Goal: Task Accomplishment & Management: Complete application form

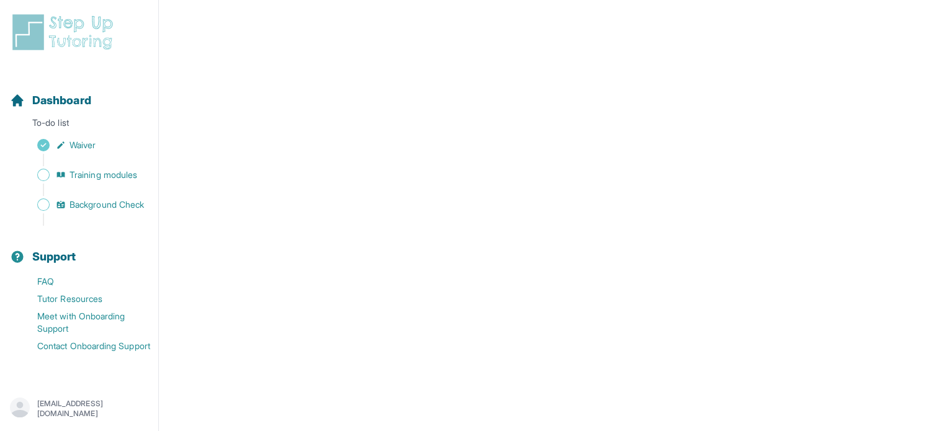
scroll to position [145, 0]
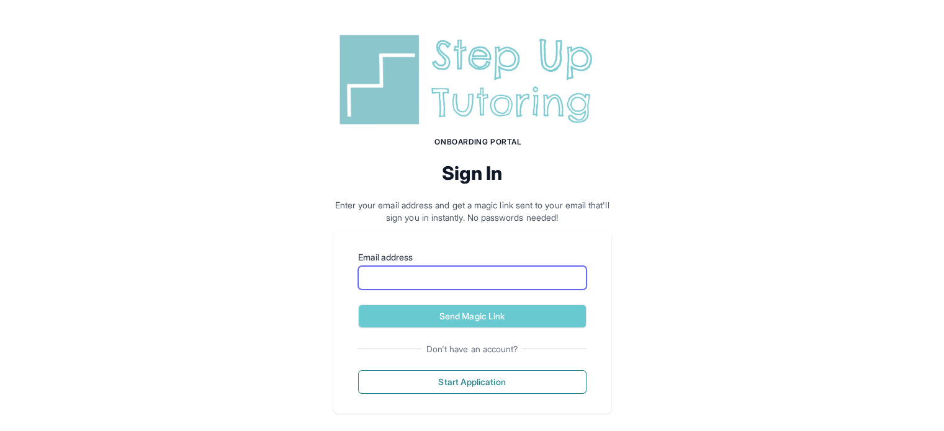
click at [491, 279] on input "Email address" at bounding box center [472, 278] width 228 height 24
type input "**********"
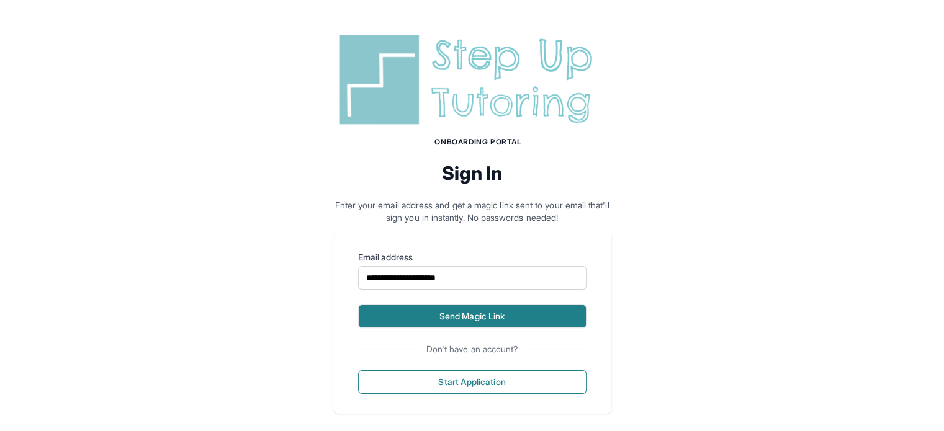
click at [489, 315] on button "Send Magic Link" at bounding box center [472, 317] width 228 height 24
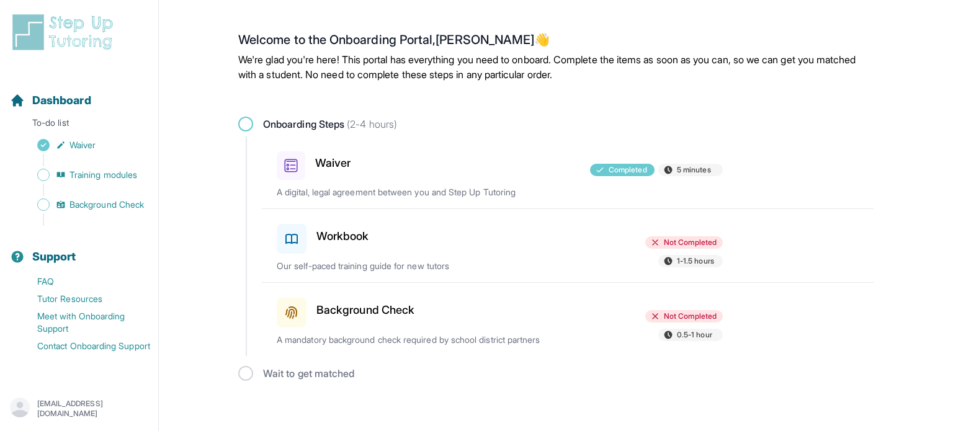
click at [354, 234] on h3 "Workbook" at bounding box center [342, 236] width 53 height 17
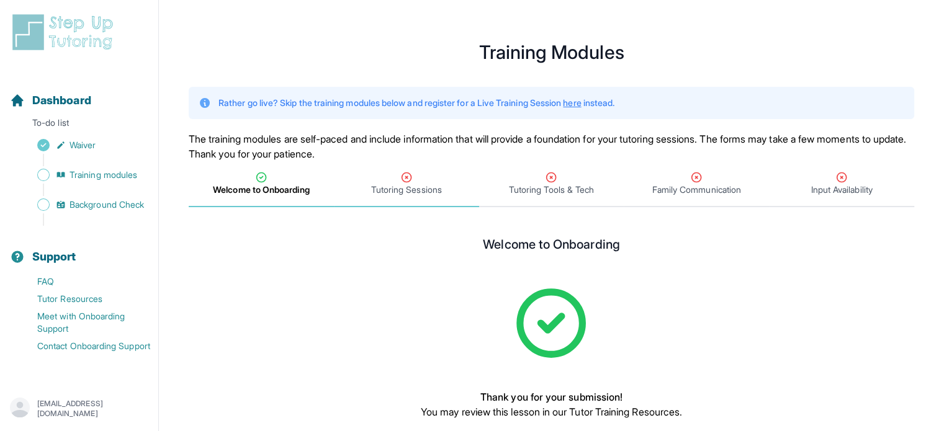
click at [398, 182] on div "Tutoring Sessions" at bounding box center [406, 183] width 140 height 25
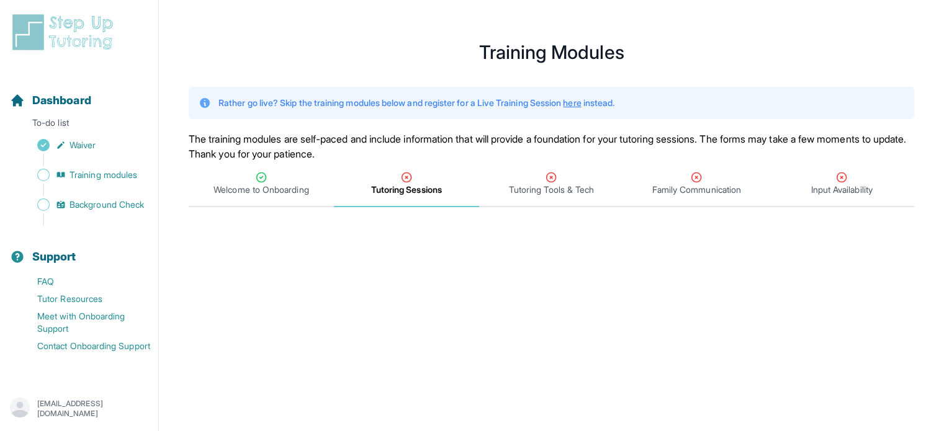
click at [432, 186] on span "Tutoring Sessions" at bounding box center [406, 190] width 71 height 12
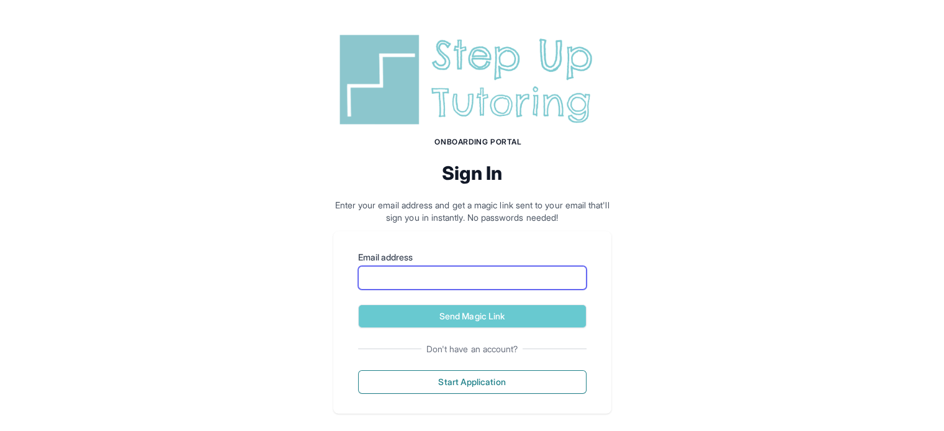
click at [450, 275] on input "Email address" at bounding box center [472, 278] width 228 height 24
click at [462, 293] on form "Email address Send Magic Link" at bounding box center [472, 289] width 228 height 77
click at [456, 279] on input "Email address" at bounding box center [472, 278] width 228 height 24
type input "**********"
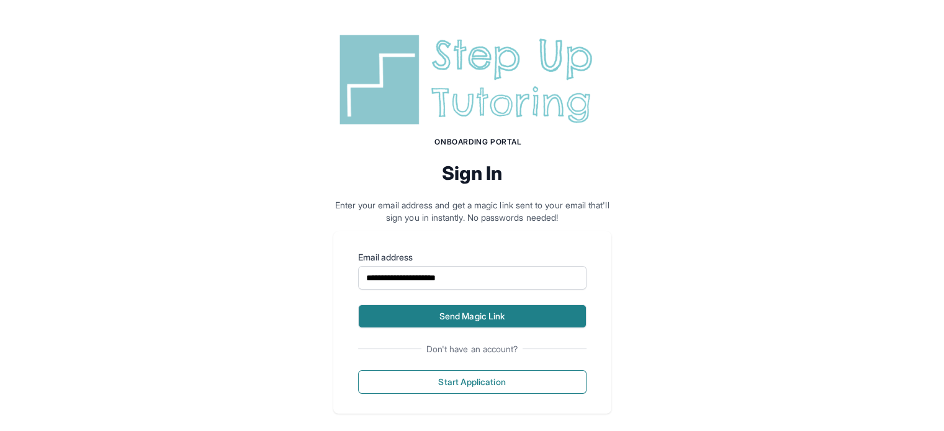
click at [486, 313] on button "Send Magic Link" at bounding box center [472, 317] width 228 height 24
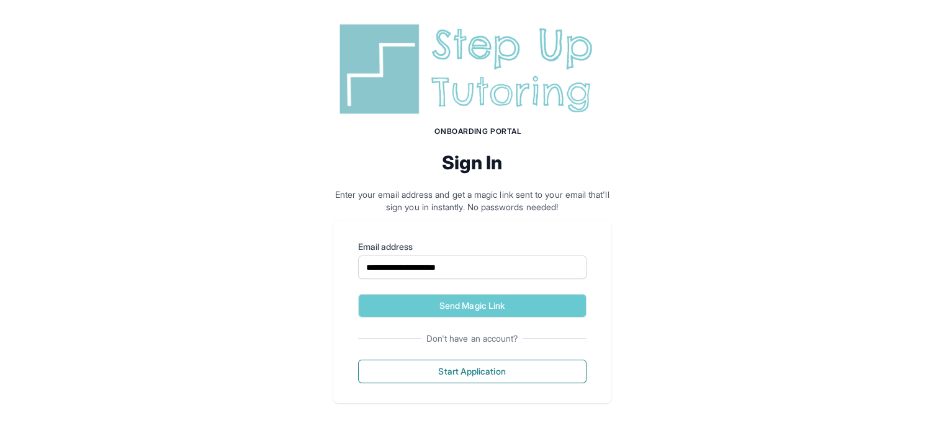
scroll to position [69, 0]
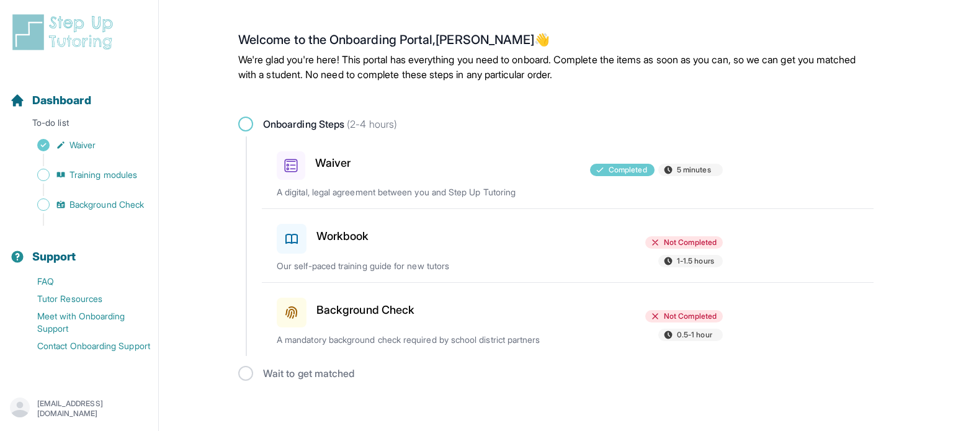
click at [357, 235] on h3 "Workbook" at bounding box center [342, 236] width 53 height 17
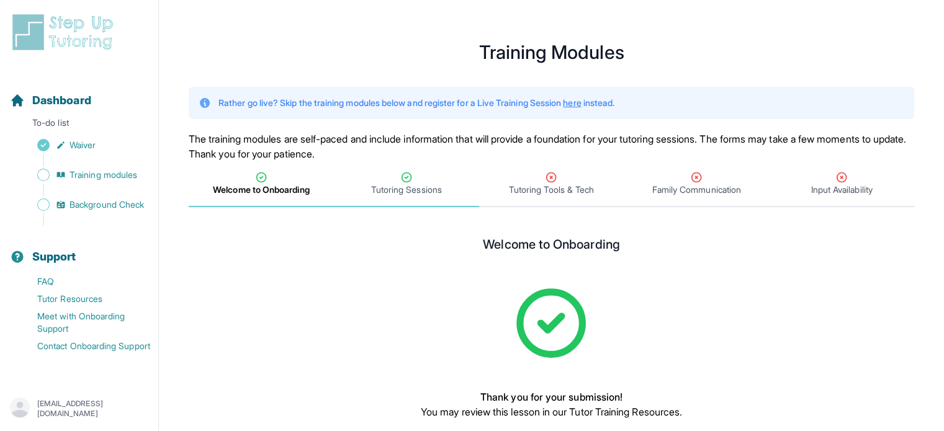
click at [428, 162] on span "Tutoring Sessions" at bounding box center [406, 184] width 145 height 46
click at [540, 193] on span "Tutoring Tools & Tech" at bounding box center [551, 190] width 85 height 12
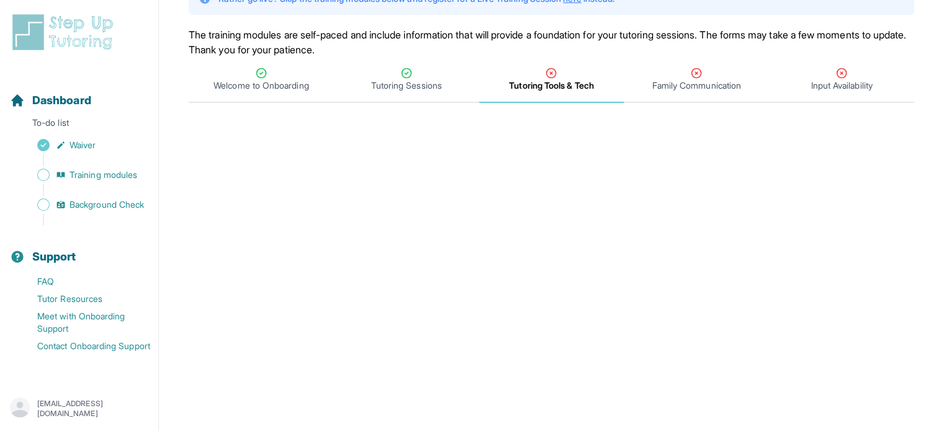
scroll to position [83, 0]
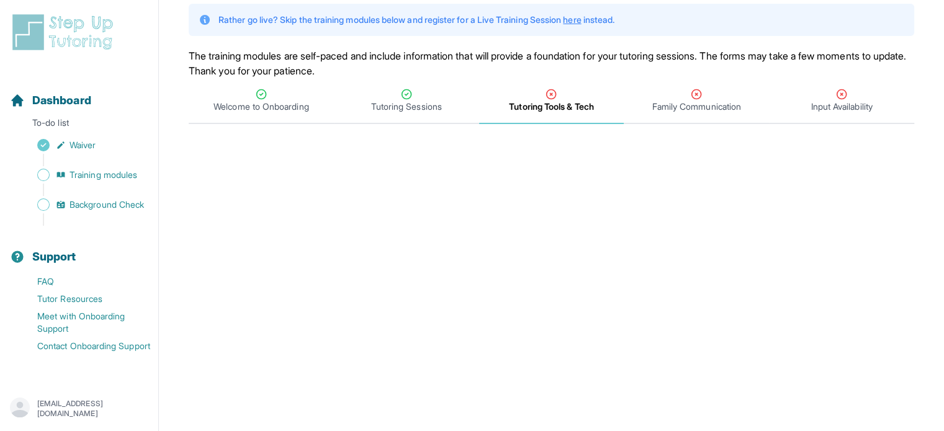
click at [570, 116] on span "Tutoring Tools & Tech" at bounding box center [551, 101] width 145 height 46
click at [75, 176] on span "Training modules" at bounding box center [103, 175] width 68 height 12
click at [708, 102] on span "Family Communication" at bounding box center [696, 107] width 89 height 12
click at [581, 109] on span "Tutoring Tools & Tech" at bounding box center [551, 107] width 85 height 12
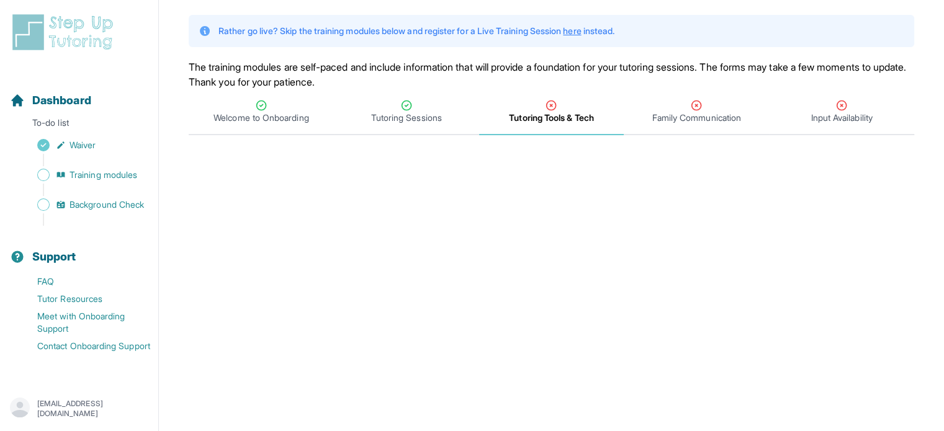
scroll to position [0, 0]
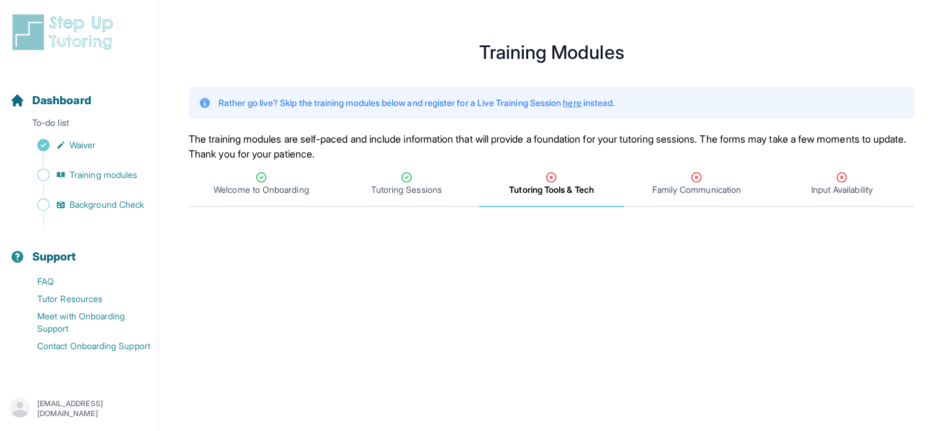
click at [557, 184] on span "Tutoring Tools & Tech" at bounding box center [551, 190] width 84 height 12
click at [565, 191] on span "Tutoring Tools & Tech" at bounding box center [551, 190] width 84 height 12
click at [696, 182] on icon "Tabs" at bounding box center [696, 177] width 9 height 9
click at [563, 193] on span "Tutoring Tools & Tech" at bounding box center [551, 190] width 85 height 12
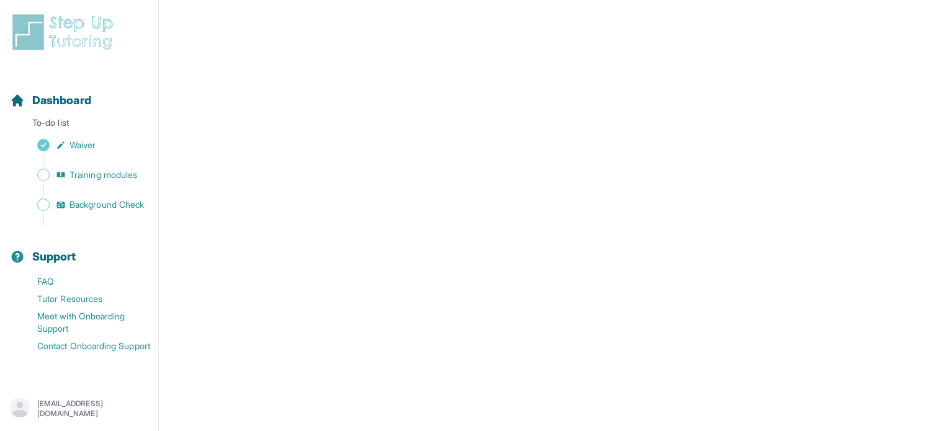
scroll to position [62, 0]
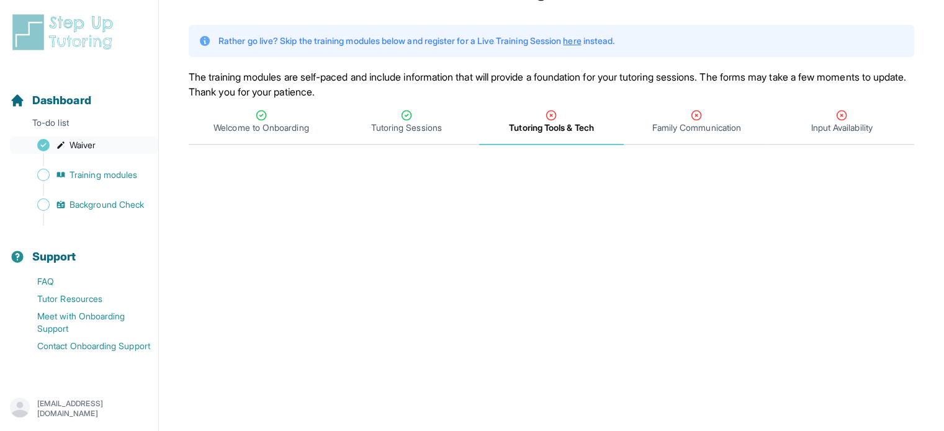
click at [102, 147] on link "Waiver" at bounding box center [84, 145] width 148 height 17
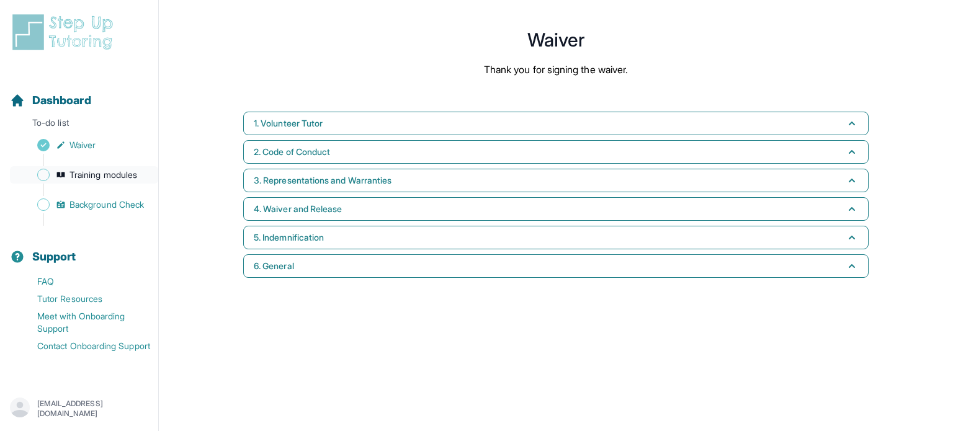
click at [107, 171] on span "Training modules" at bounding box center [103, 175] width 68 height 12
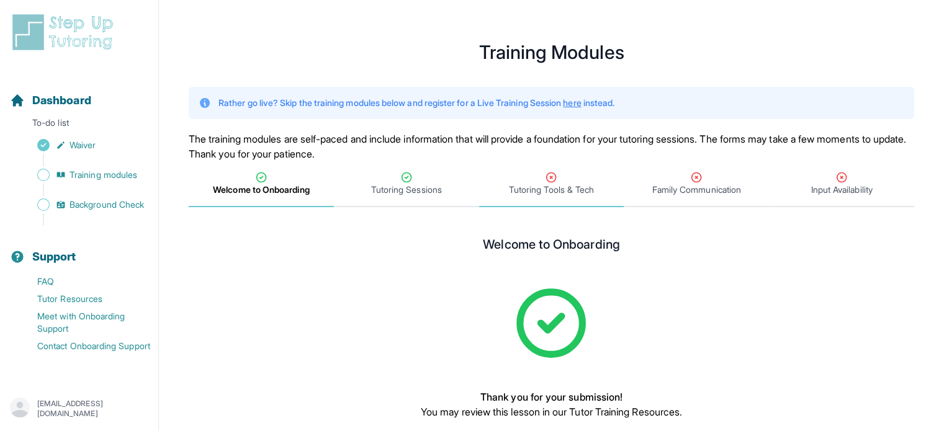
click at [594, 182] on div "Tutoring Tools & Tech" at bounding box center [551, 183] width 140 height 25
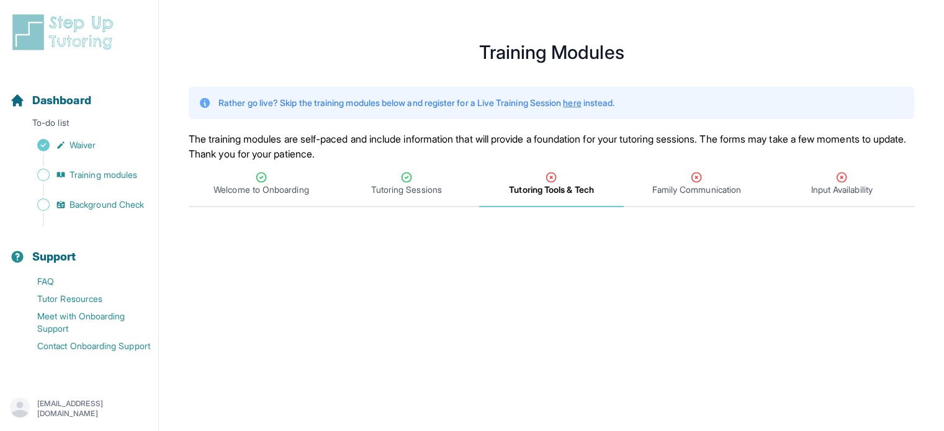
click at [567, 194] on span "Tutoring Tools & Tech" at bounding box center [551, 190] width 84 height 12
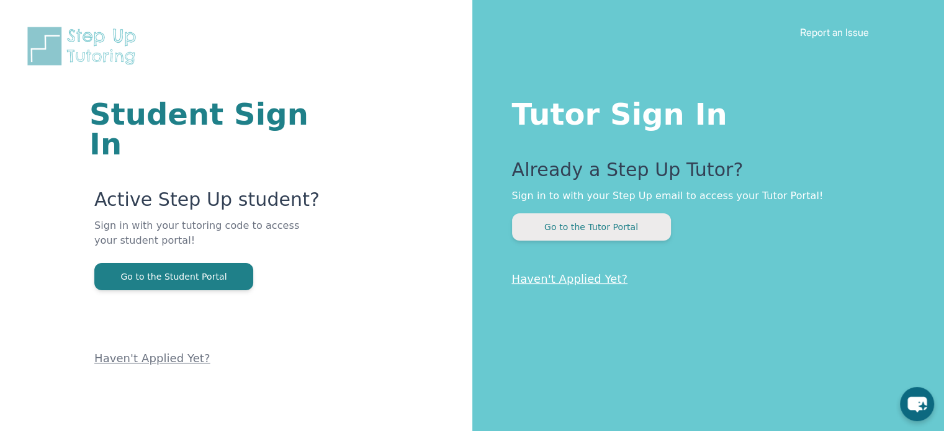
click at [571, 230] on button "Go to the Tutor Portal" at bounding box center [591, 226] width 159 height 27
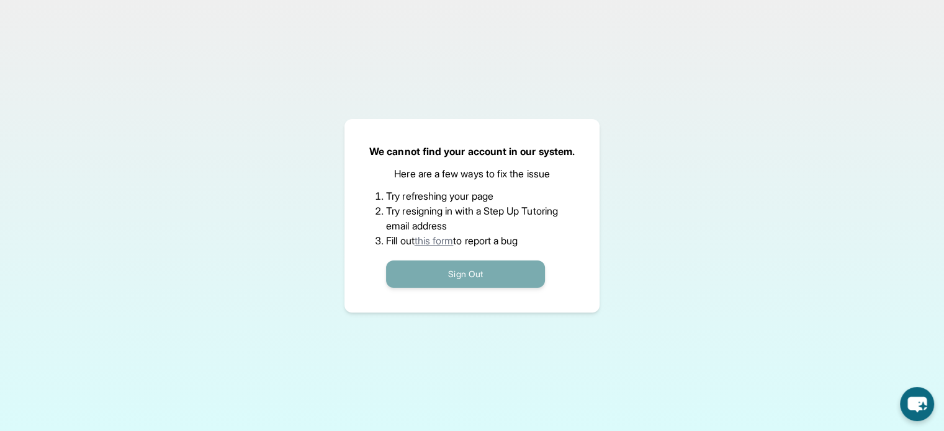
click at [492, 275] on button "Sign Out" at bounding box center [465, 274] width 159 height 27
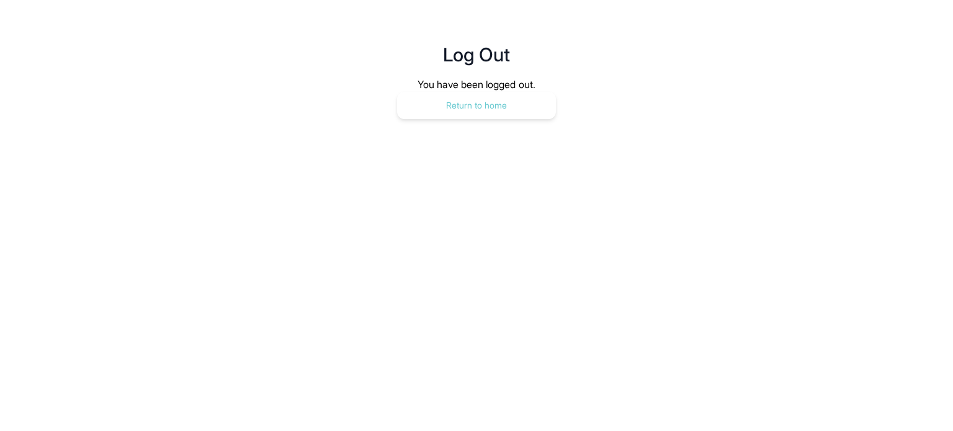
click at [499, 109] on button "Return to home" at bounding box center [476, 105] width 159 height 27
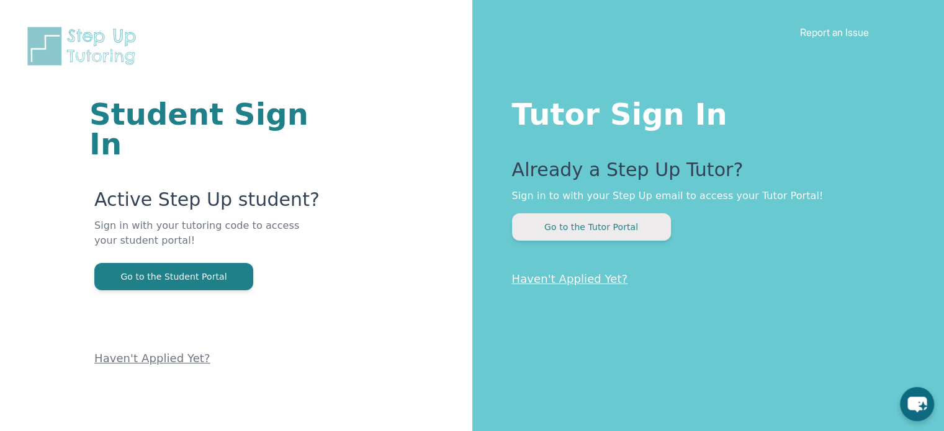
click at [622, 231] on button "Go to the Tutor Portal" at bounding box center [591, 226] width 159 height 27
click at [602, 231] on button "Go to the Tutor Portal" at bounding box center [591, 226] width 159 height 27
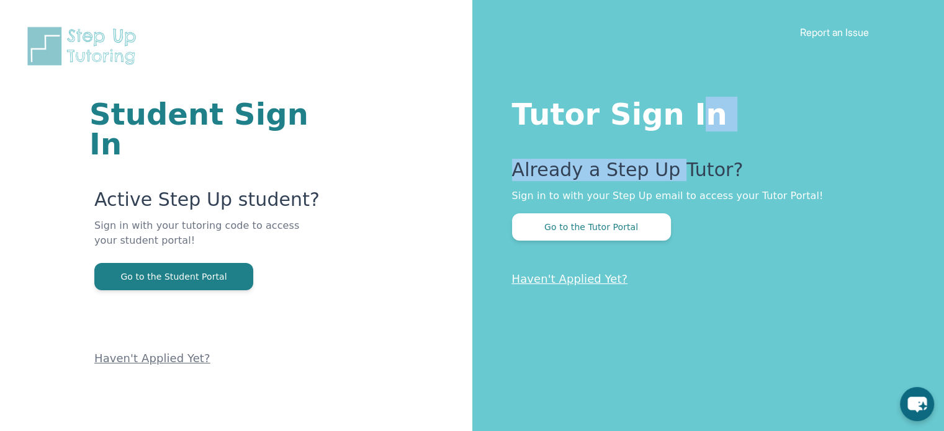
drag, startPoint x: 598, startPoint y: 285, endPoint x: 672, endPoint y: 134, distance: 167.9
click at [672, 134] on div "Tutor Sign In Already a Step Up Tutor? Sign in to with your Step Up email to ac…" at bounding box center [708, 215] width 472 height 431
click at [608, 277] on link "Haven't Applied Yet?" at bounding box center [570, 278] width 116 height 13
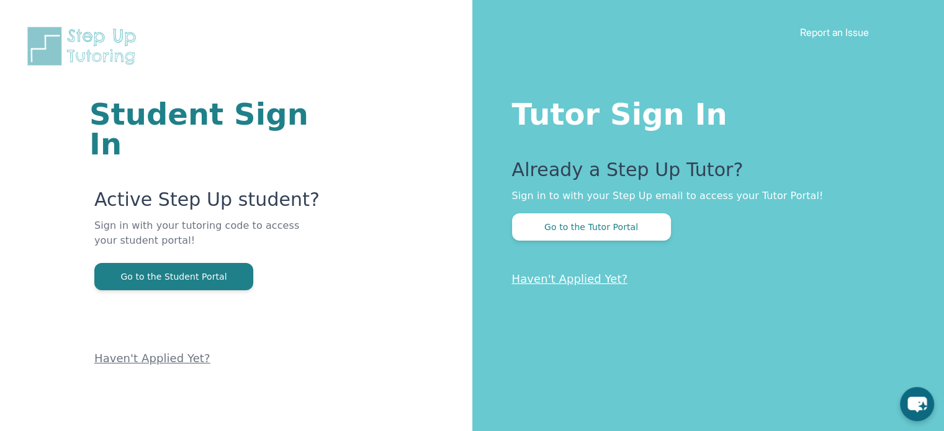
click at [781, 293] on div "Tutor Sign In Already a Step Up Tutor? Sign in to with your Step Up email to ac…" at bounding box center [708, 215] width 472 height 431
click at [644, 228] on button "Go to the Tutor Portal" at bounding box center [591, 226] width 159 height 27
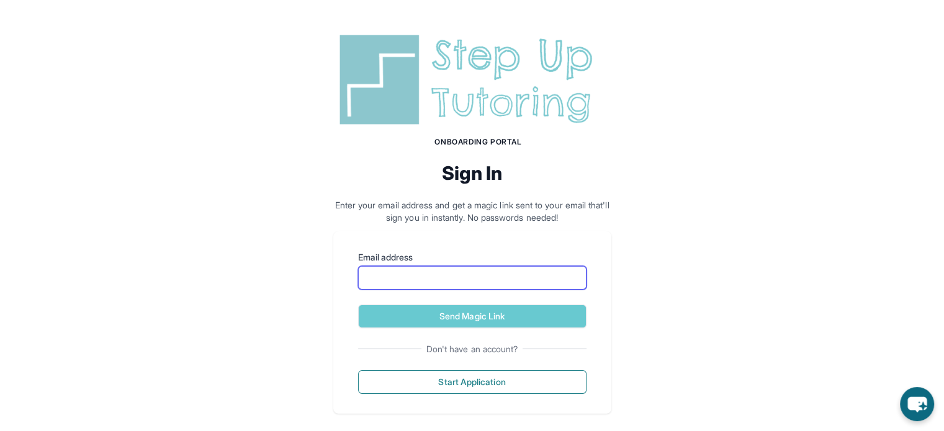
click at [474, 280] on input "Email address" at bounding box center [472, 278] width 228 height 24
type input "**********"
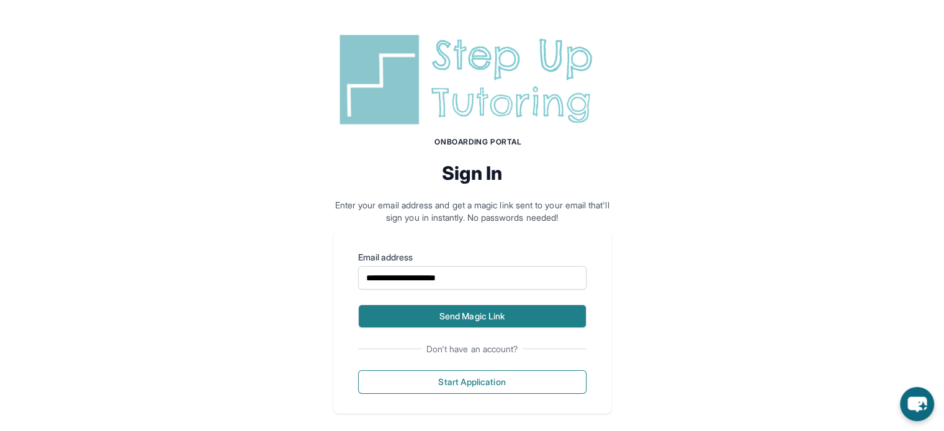
click at [497, 317] on button "Send Magic Link" at bounding box center [472, 317] width 228 height 24
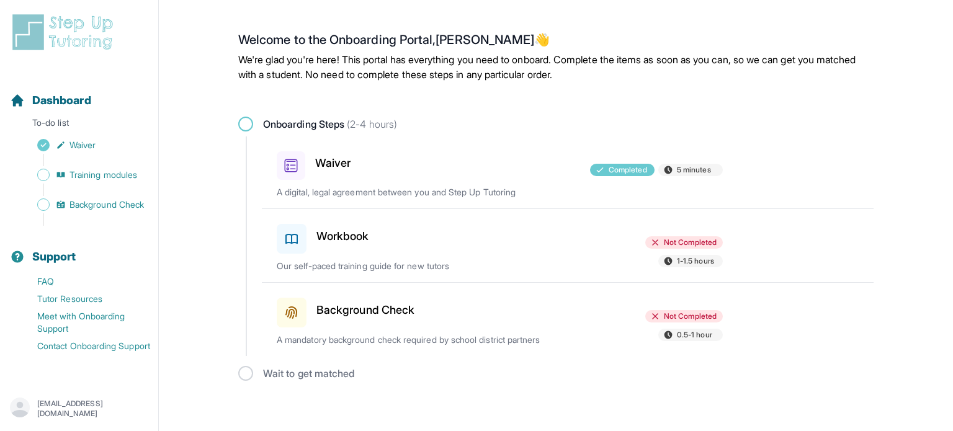
click at [352, 235] on h3 "Workbook" at bounding box center [342, 236] width 53 height 17
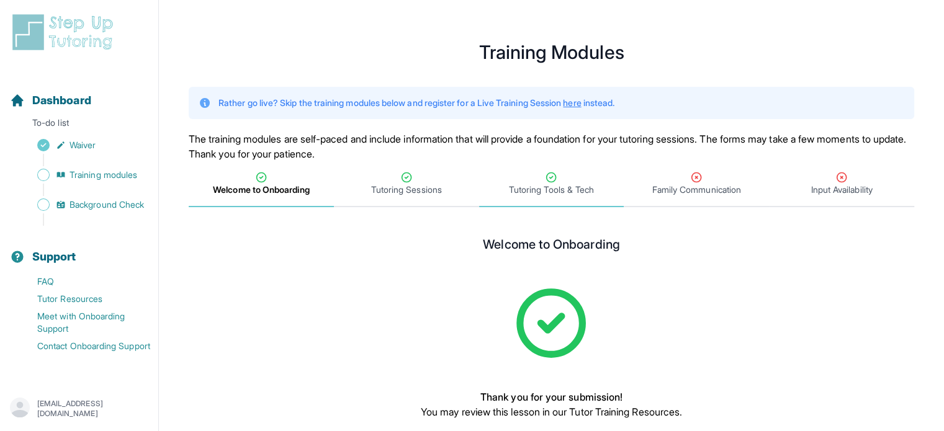
click at [588, 200] on span "Tutoring Tools & Tech" at bounding box center [551, 184] width 145 height 46
click at [719, 187] on span "Family Communication" at bounding box center [696, 190] width 89 height 12
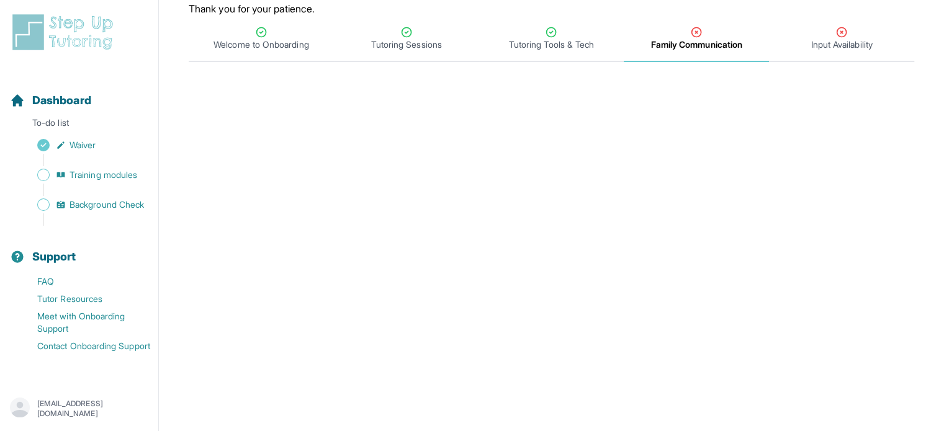
scroll to position [83, 0]
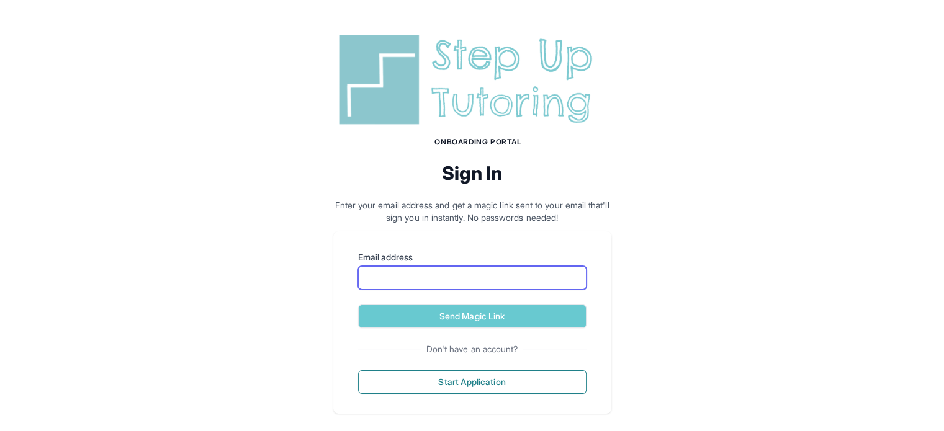
click at [510, 277] on input "Email address" at bounding box center [472, 278] width 228 height 24
type input "**********"
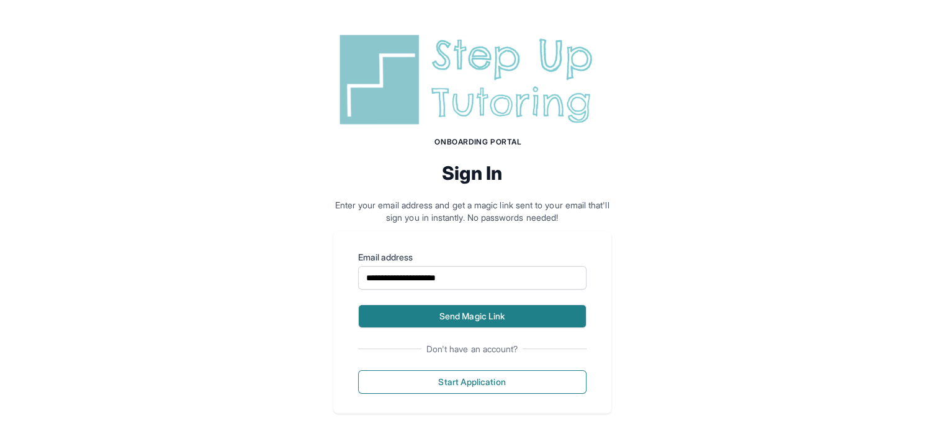
click at [501, 312] on button "Send Magic Link" at bounding box center [472, 317] width 228 height 24
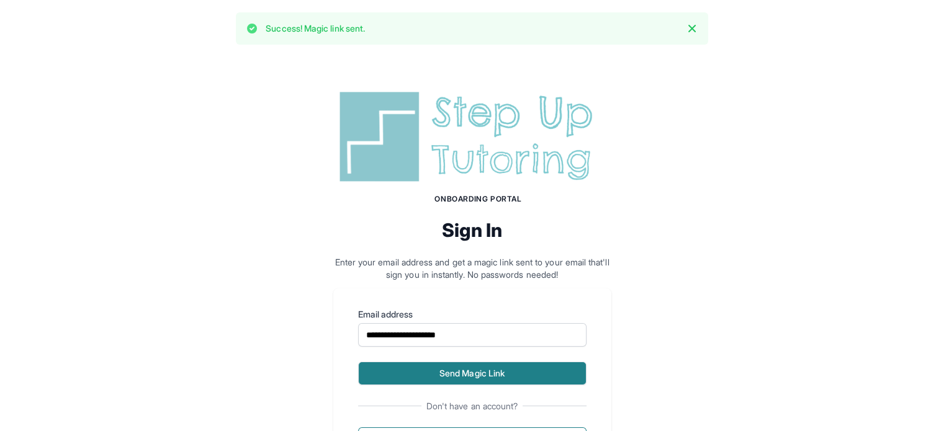
click at [484, 373] on button "Send Magic Link" at bounding box center [472, 374] width 228 height 24
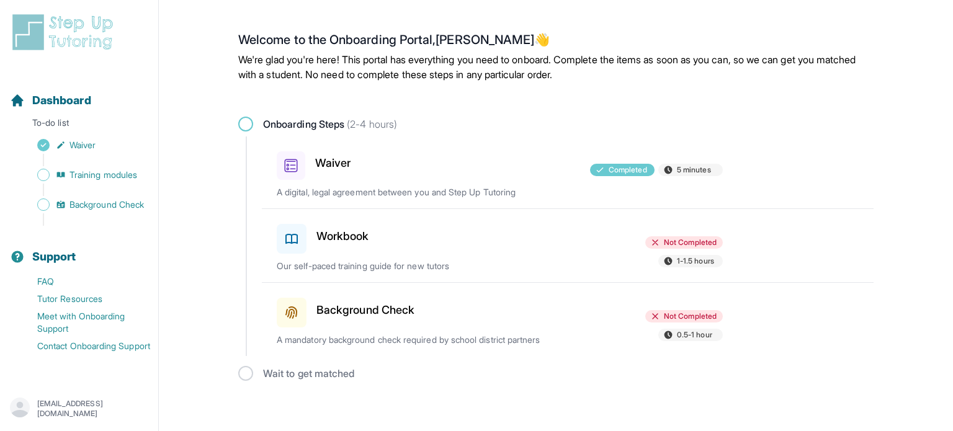
click at [353, 234] on h3 "Workbook" at bounding box center [342, 236] width 53 height 17
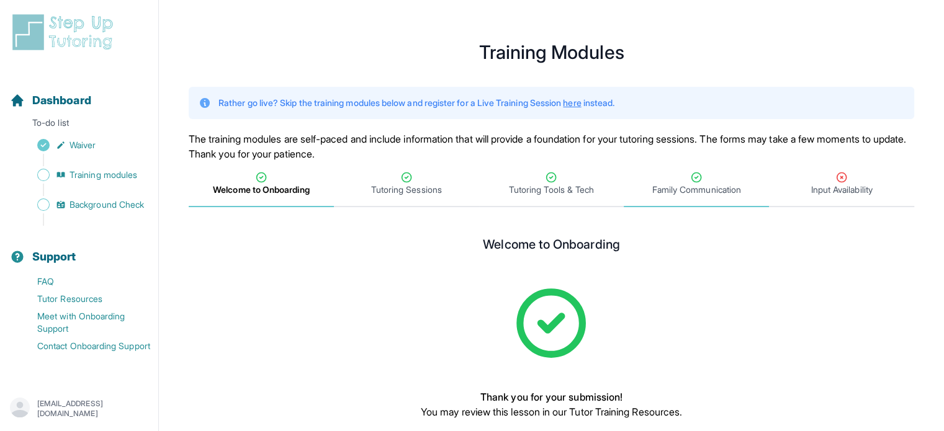
click at [694, 187] on span "Family Communication" at bounding box center [696, 190] width 89 height 12
click at [838, 178] on icon "Tabs" at bounding box center [841, 177] width 12 height 12
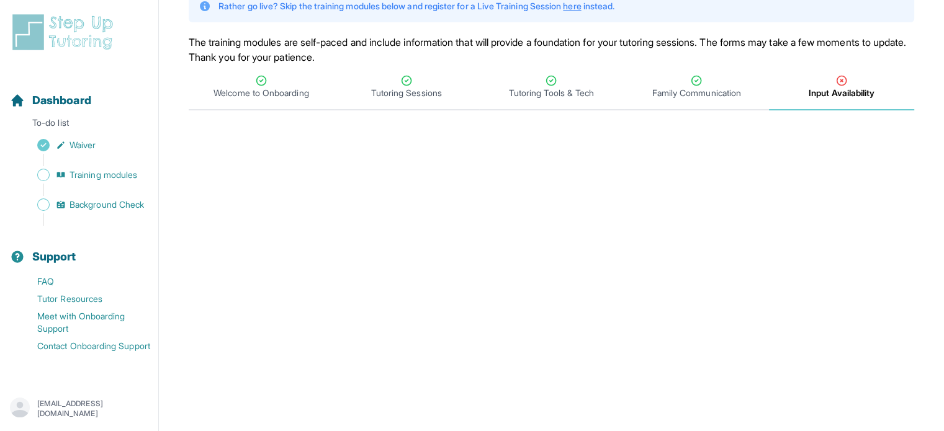
scroll to position [83, 0]
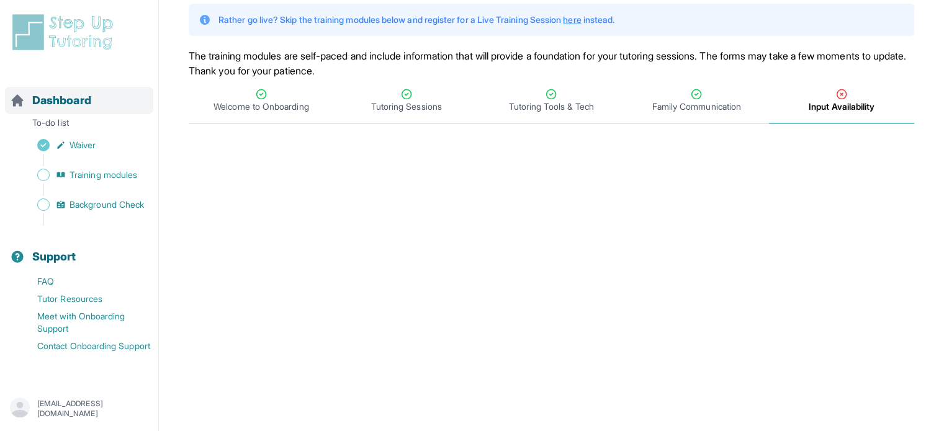
click at [77, 97] on span "Dashboard" at bounding box center [61, 100] width 59 height 17
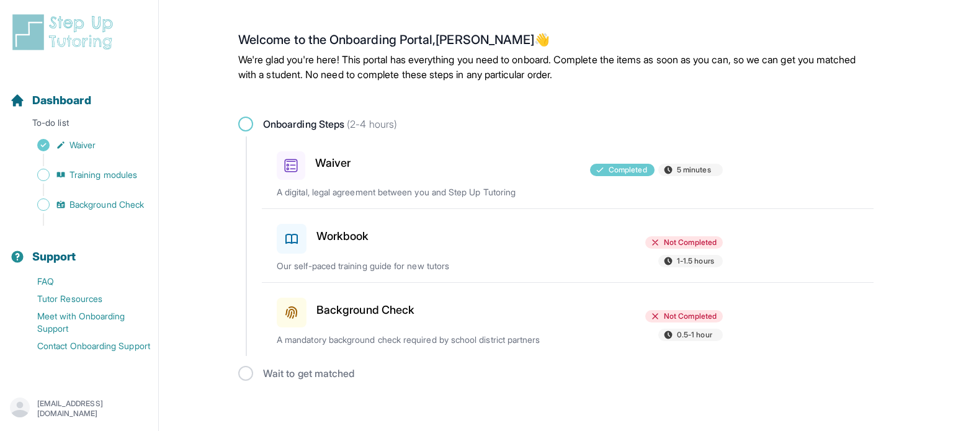
click at [325, 237] on h3 "Workbook" at bounding box center [342, 236] width 53 height 17
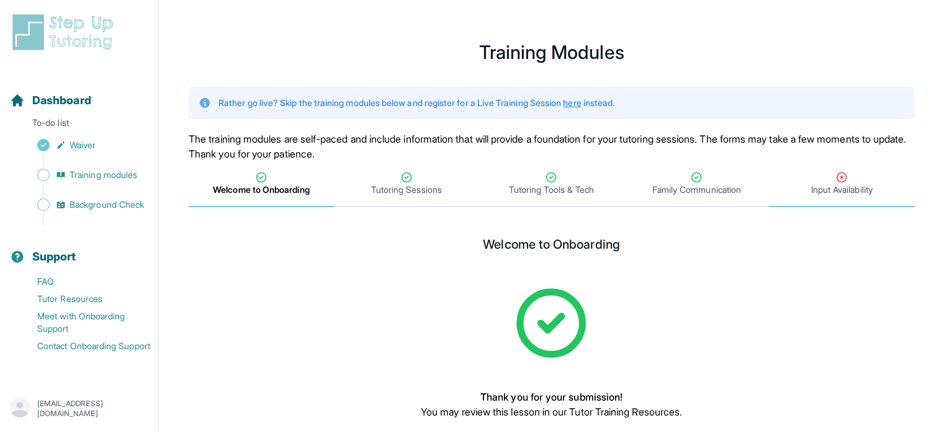
click at [825, 190] on span "Input Availability" at bounding box center [840, 190] width 61 height 12
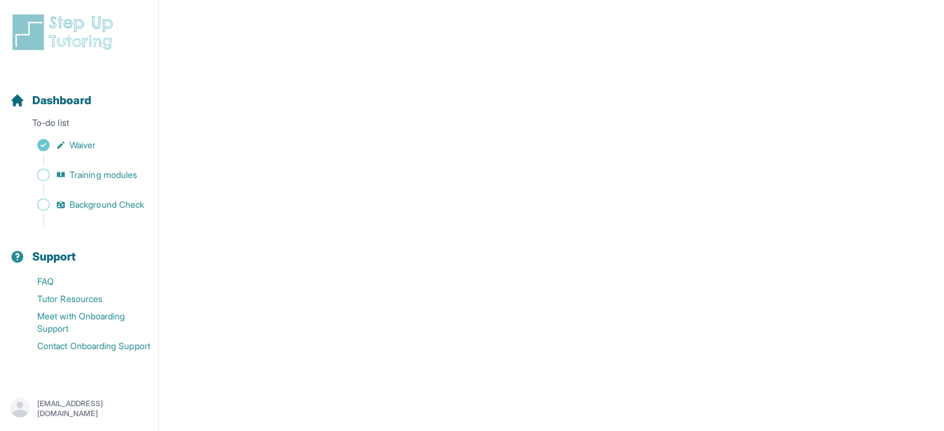
scroll to position [372, 0]
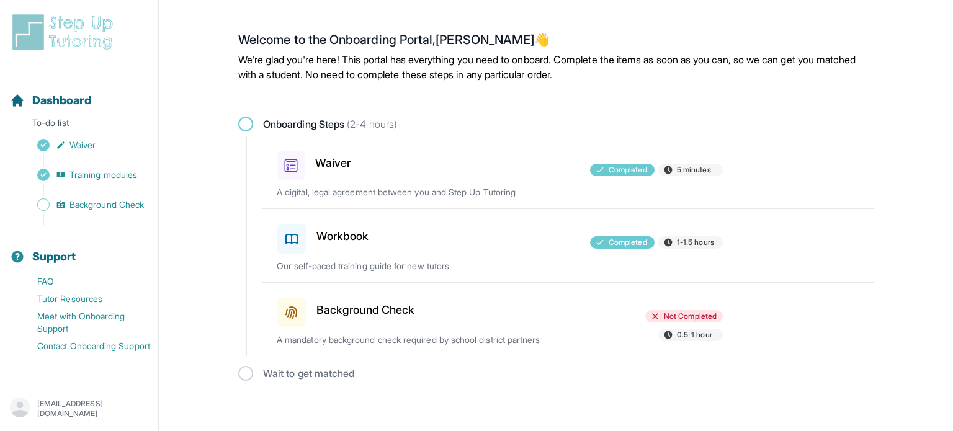
click at [342, 233] on h3 "Workbook" at bounding box center [342, 236] width 53 height 17
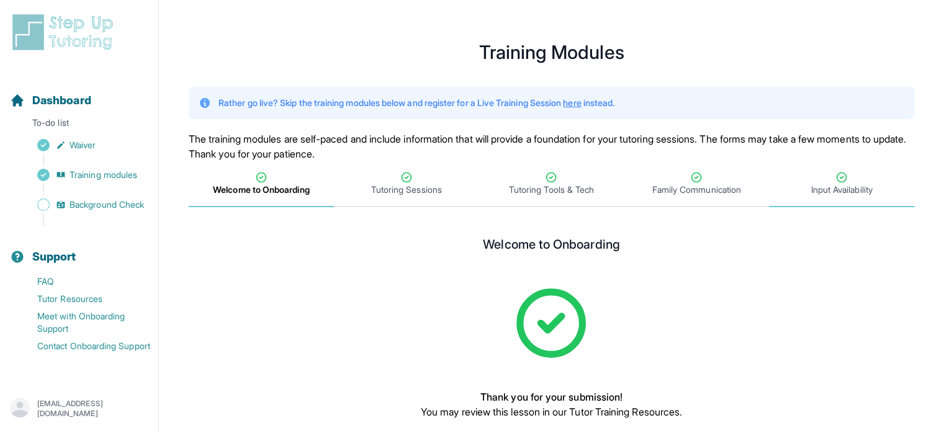
click at [874, 176] on div "Input Availability" at bounding box center [841, 183] width 140 height 25
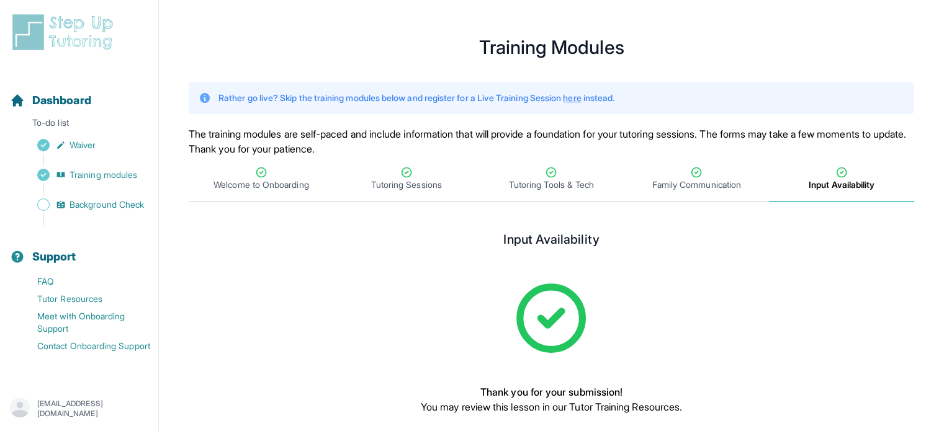
scroll to position [74, 0]
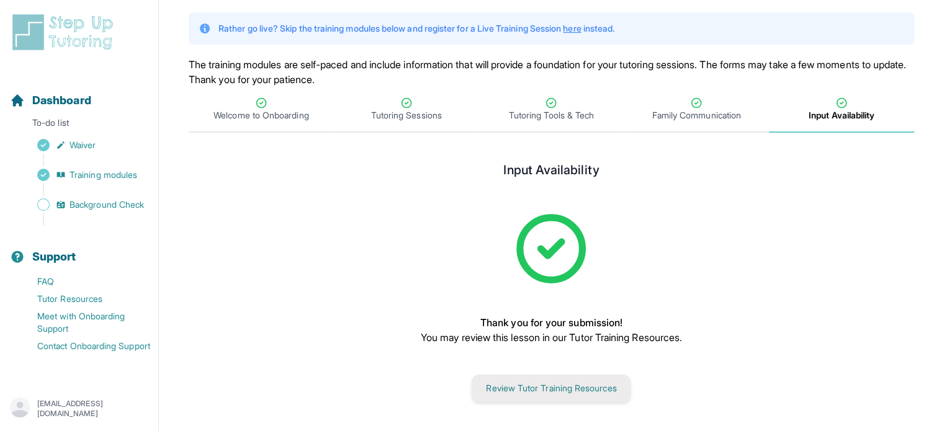
click at [608, 383] on button "Review Tutor Training Resources" at bounding box center [551, 388] width 159 height 27
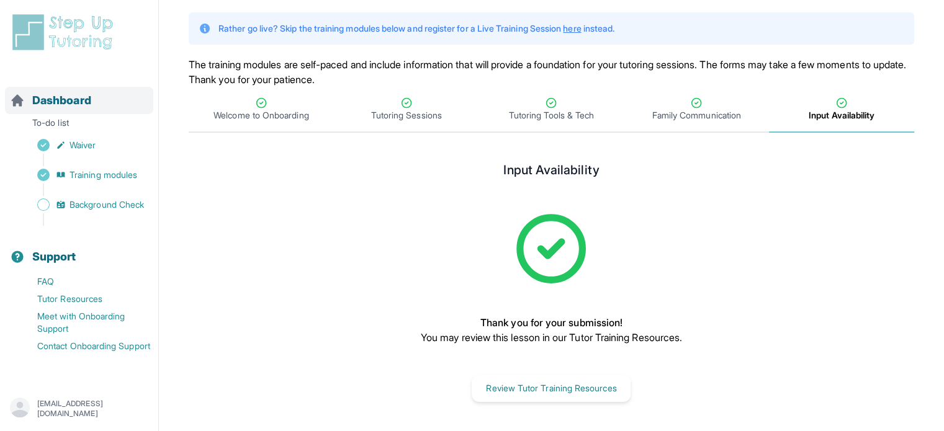
click at [97, 100] on div "Dashboard" at bounding box center [79, 100] width 148 height 27
click at [69, 103] on span "Dashboard" at bounding box center [61, 100] width 59 height 17
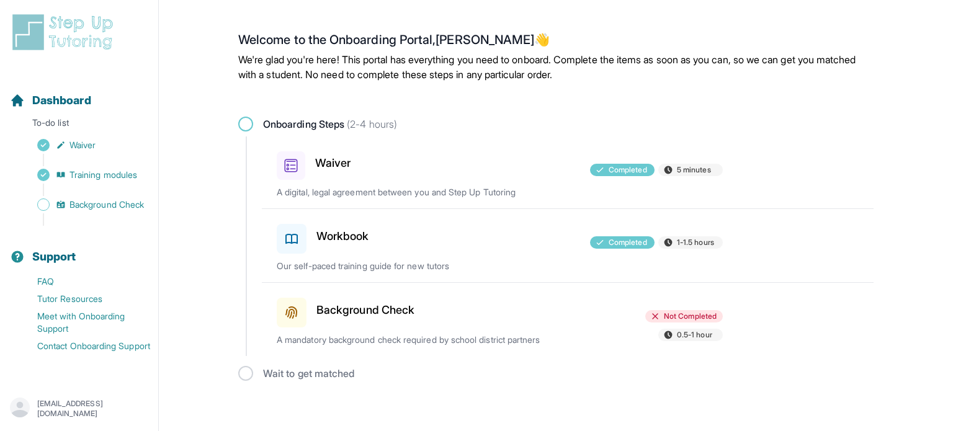
click at [360, 239] on h3 "Workbook" at bounding box center [342, 236] width 53 height 17
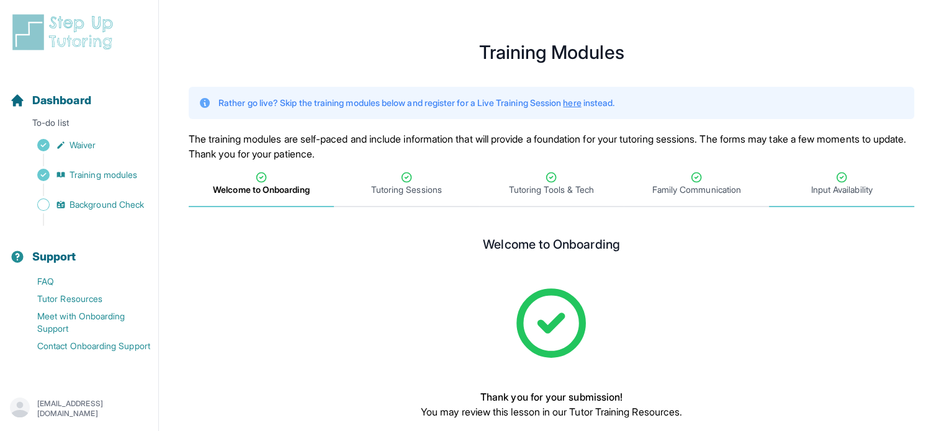
click at [841, 176] on icon "Tabs" at bounding box center [841, 177] width 12 height 12
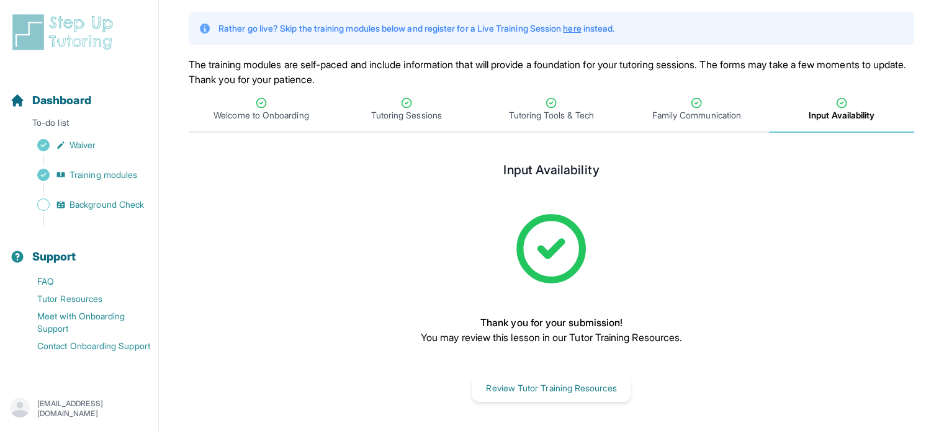
scroll to position [74, 0]
click at [702, 95] on span "Family Communication" at bounding box center [696, 110] width 145 height 46
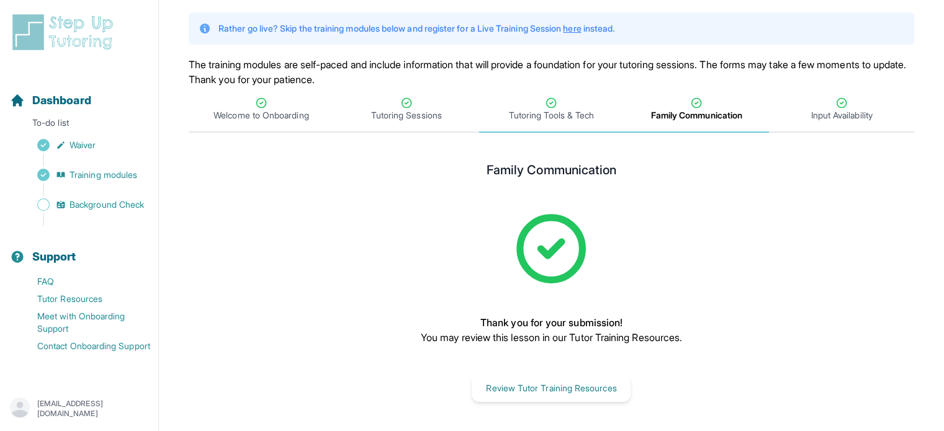
click at [594, 93] on span "Tutoring Tools & Tech" at bounding box center [551, 110] width 145 height 46
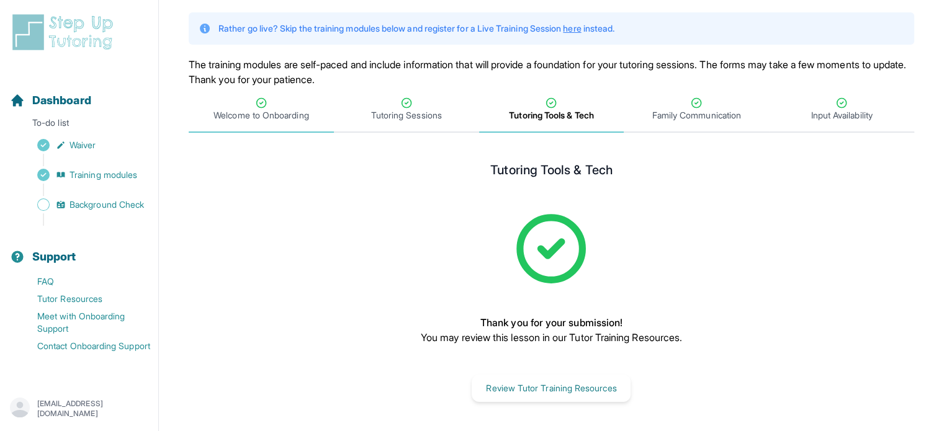
click at [247, 104] on div "Welcome to Onboarding" at bounding box center [261, 109] width 140 height 25
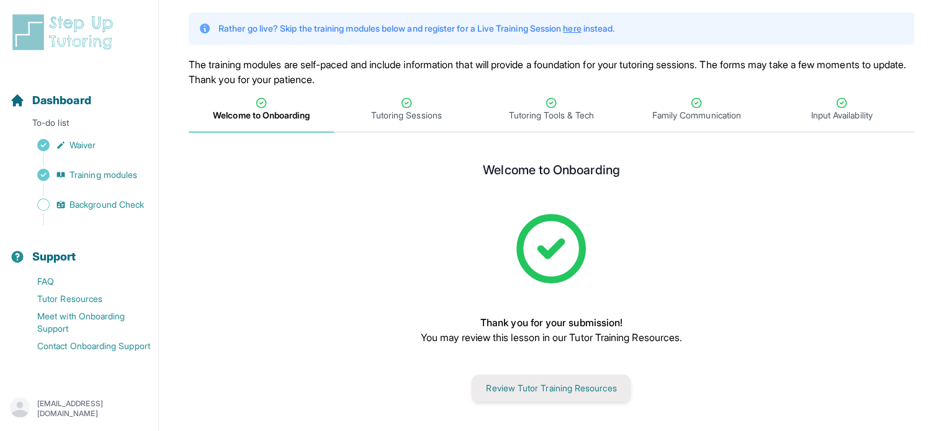
click at [615, 380] on button "Review Tutor Training Resources" at bounding box center [551, 388] width 159 height 27
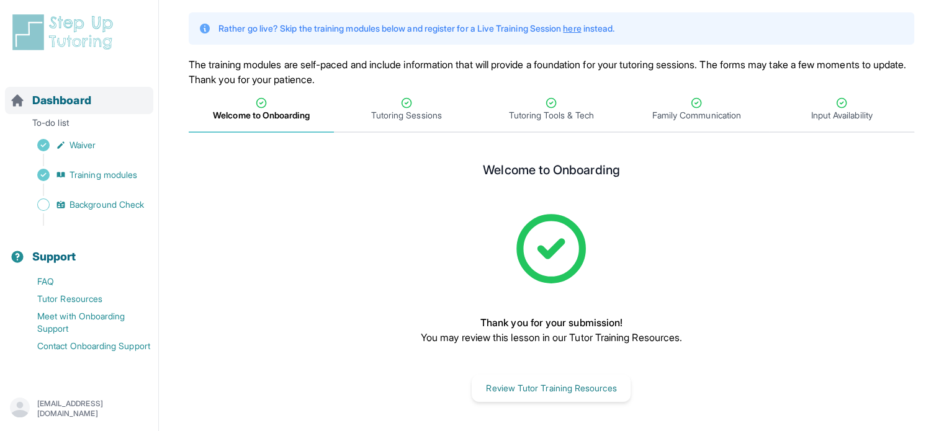
click at [79, 100] on span "Dashboard" at bounding box center [61, 100] width 59 height 17
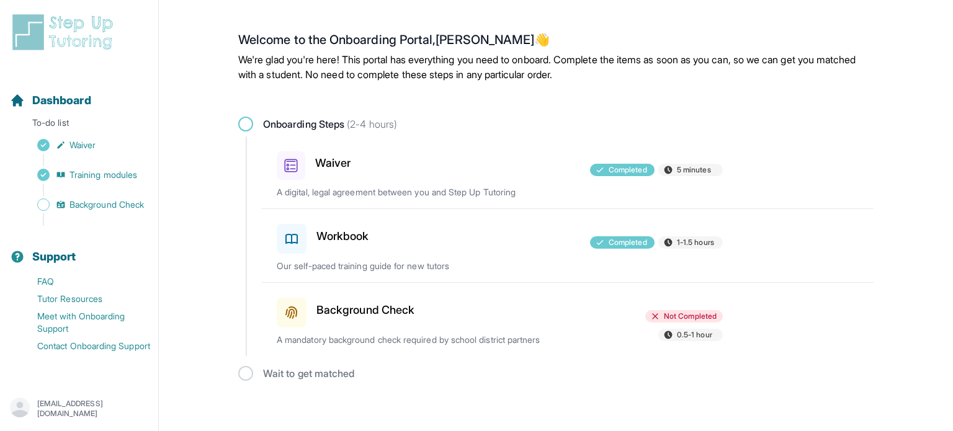
click at [378, 310] on h3 "Background Check" at bounding box center [365, 310] width 98 height 17
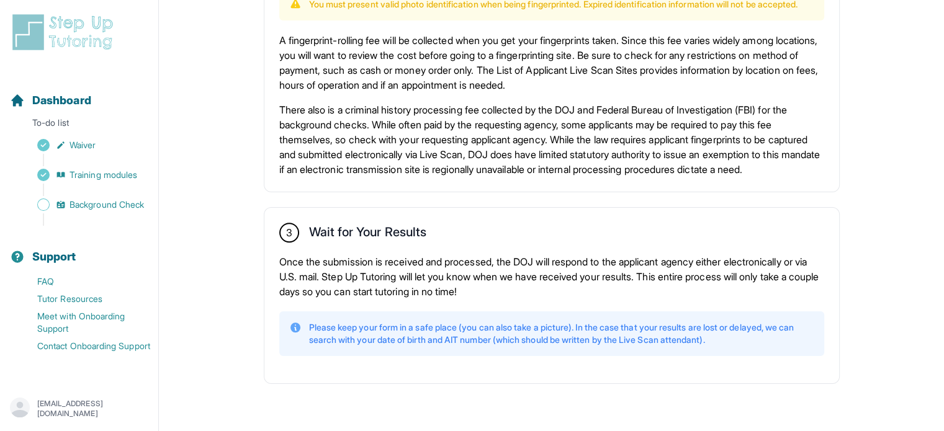
scroll to position [896, 0]
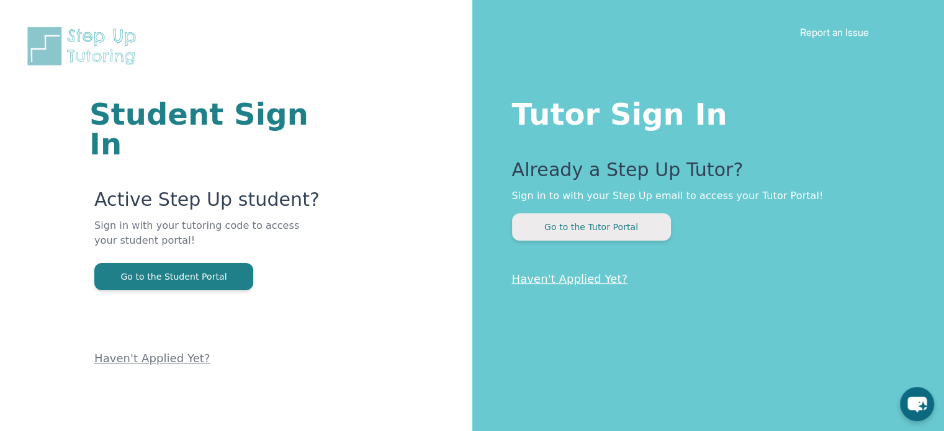
click at [617, 230] on button "Go to the Tutor Portal" at bounding box center [591, 226] width 159 height 27
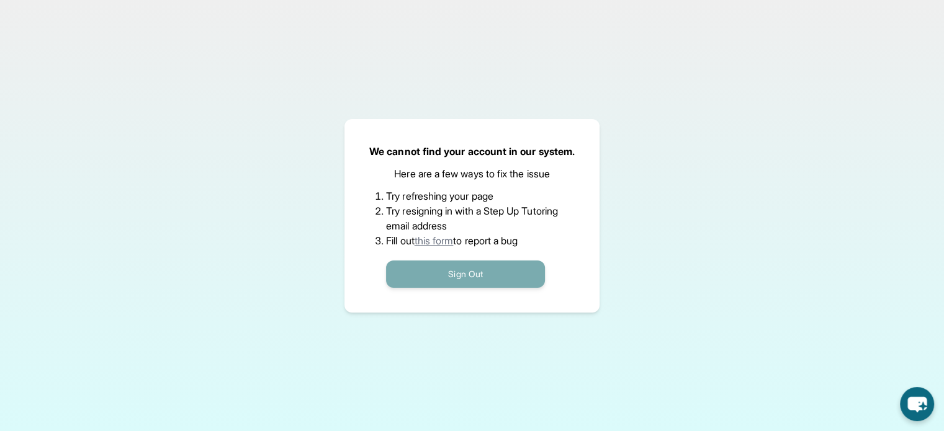
click at [478, 266] on button "Sign Out" at bounding box center [465, 274] width 159 height 27
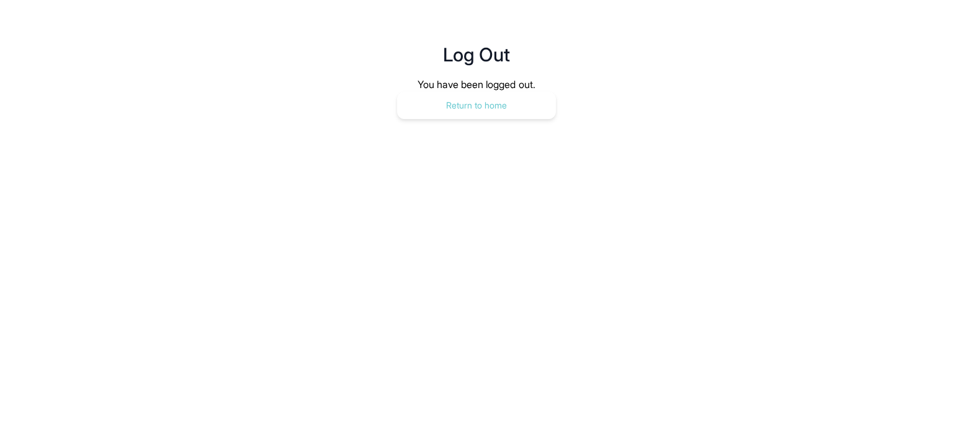
click at [529, 115] on button "Return to home" at bounding box center [476, 105] width 159 height 27
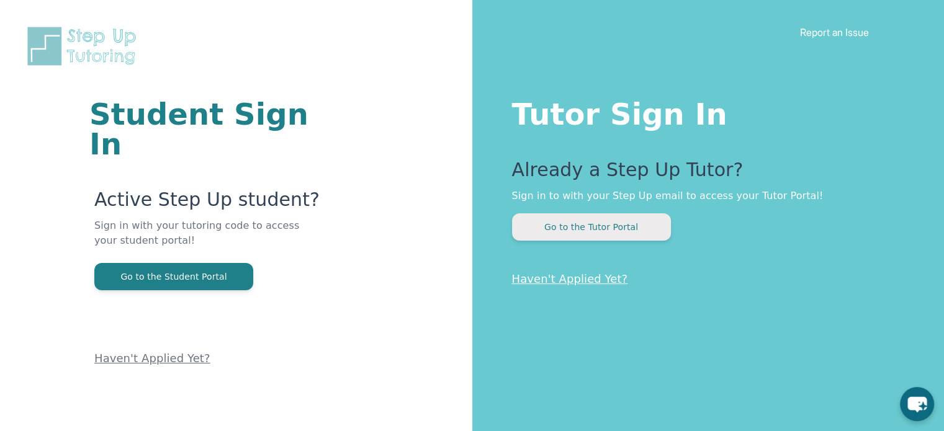
click at [638, 225] on button "Go to the Tutor Portal" at bounding box center [591, 226] width 159 height 27
